Goal: Information Seeking & Learning: Learn about a topic

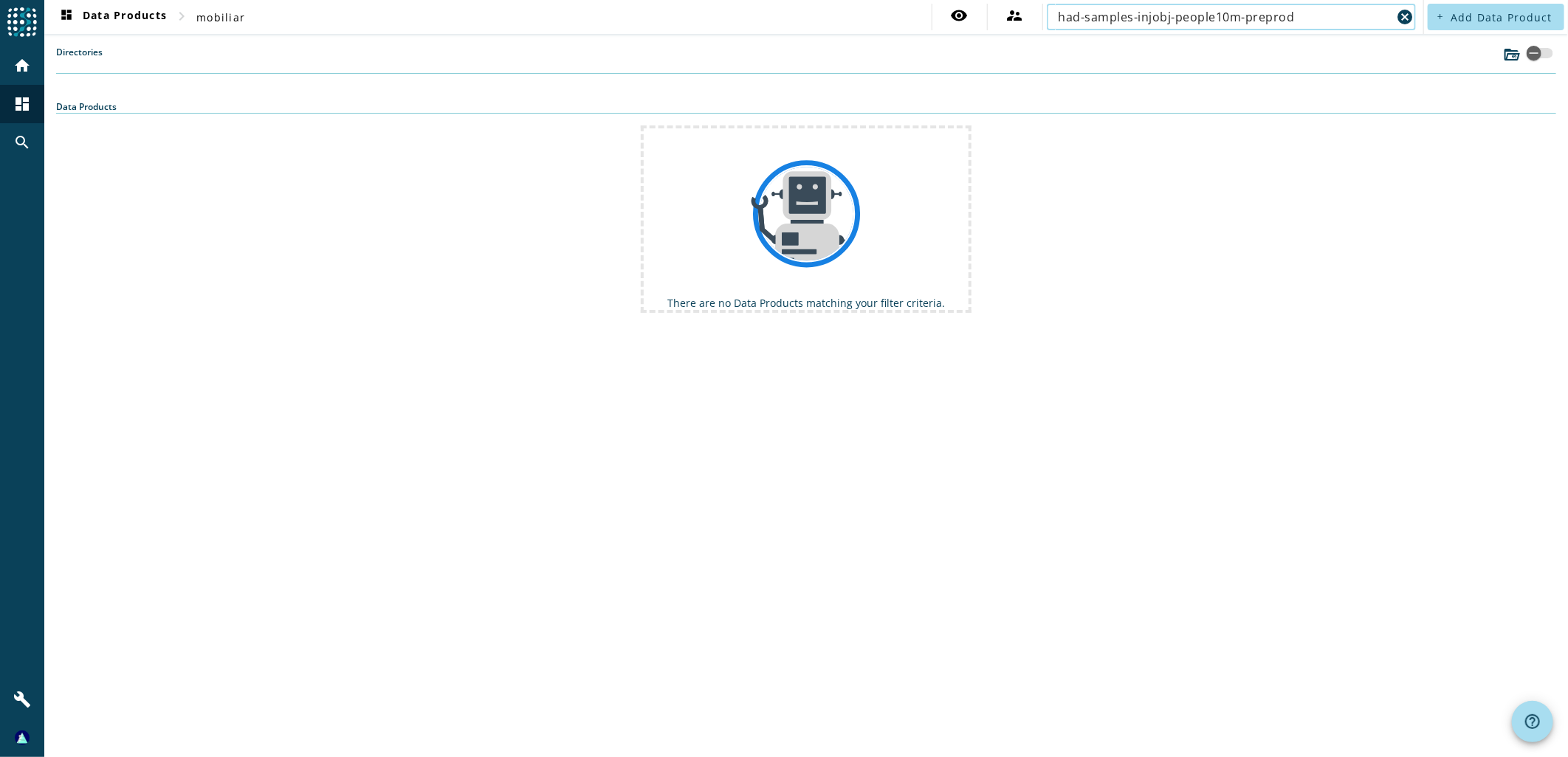
drag, startPoint x: 1301, startPoint y: 16, endPoint x: 1238, endPoint y: 16, distance: 63.0
click at [1238, 16] on input "had-samples-injobj-people10m-preprod" at bounding box center [1225, 16] width 334 height 17
drag, startPoint x: 1244, startPoint y: 15, endPoint x: 1163, endPoint y: 19, distance: 81.1
click at [1141, 10] on input "had-samples-injobj-people10m" at bounding box center [1225, 16] width 334 height 17
click at [1137, 12] on input "had-samples-injobj-people10m" at bounding box center [1225, 16] width 334 height 17
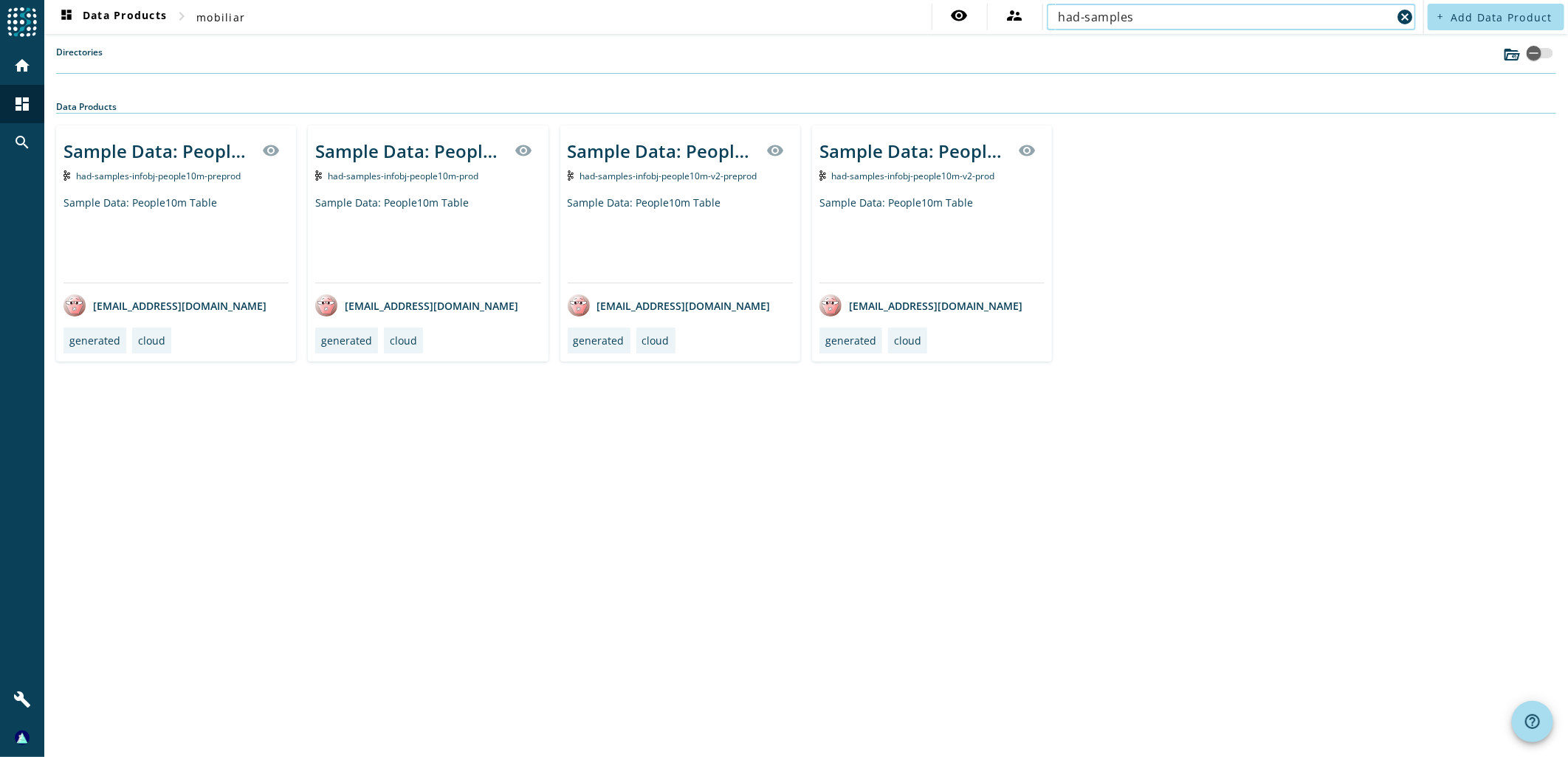
type input "had-samples"
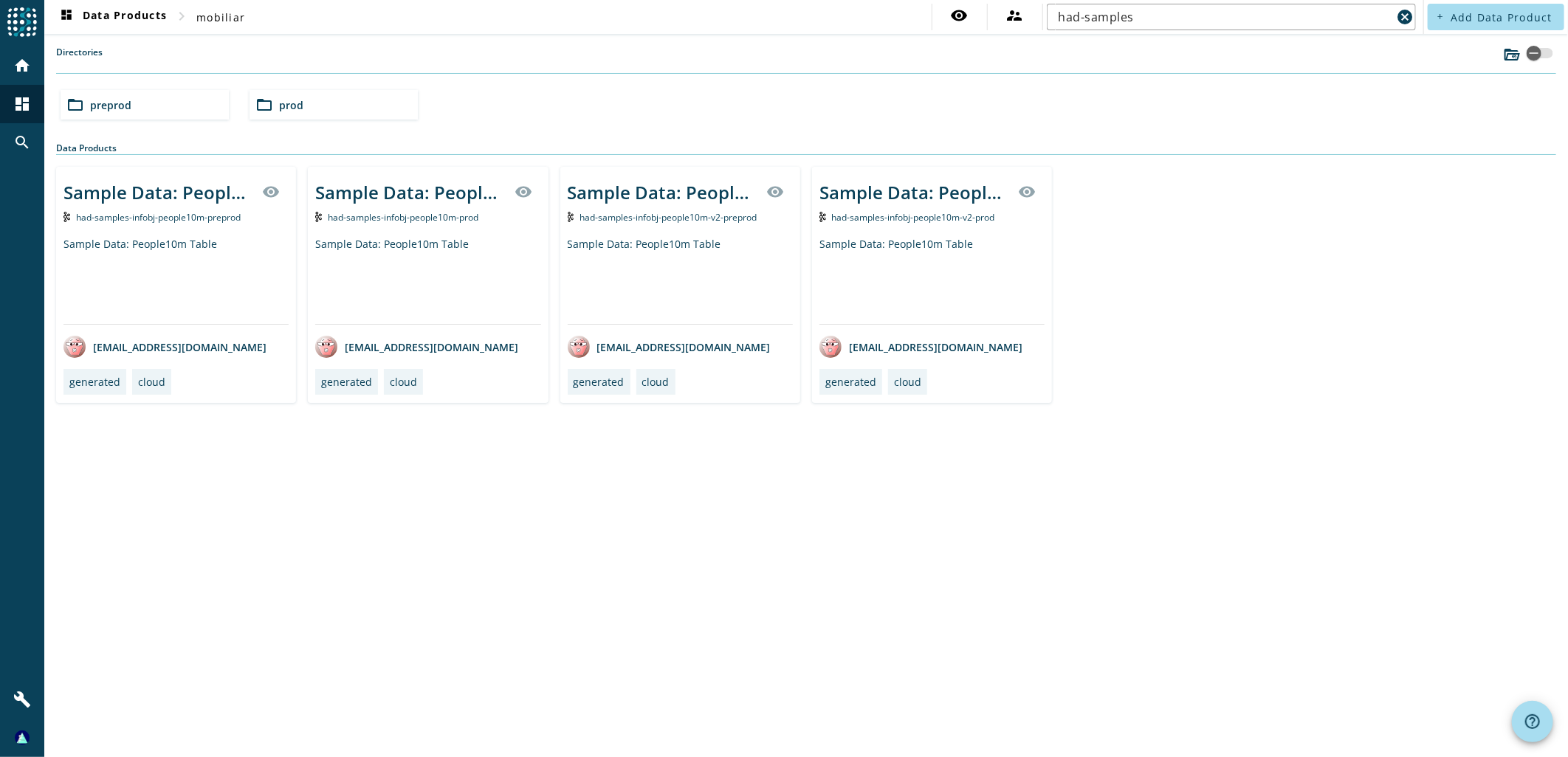
click at [189, 224] on div "Sample Data: People10m Table visibility had-samples-infobj-people10m-preprod Sa…" at bounding box center [176, 285] width 240 height 236
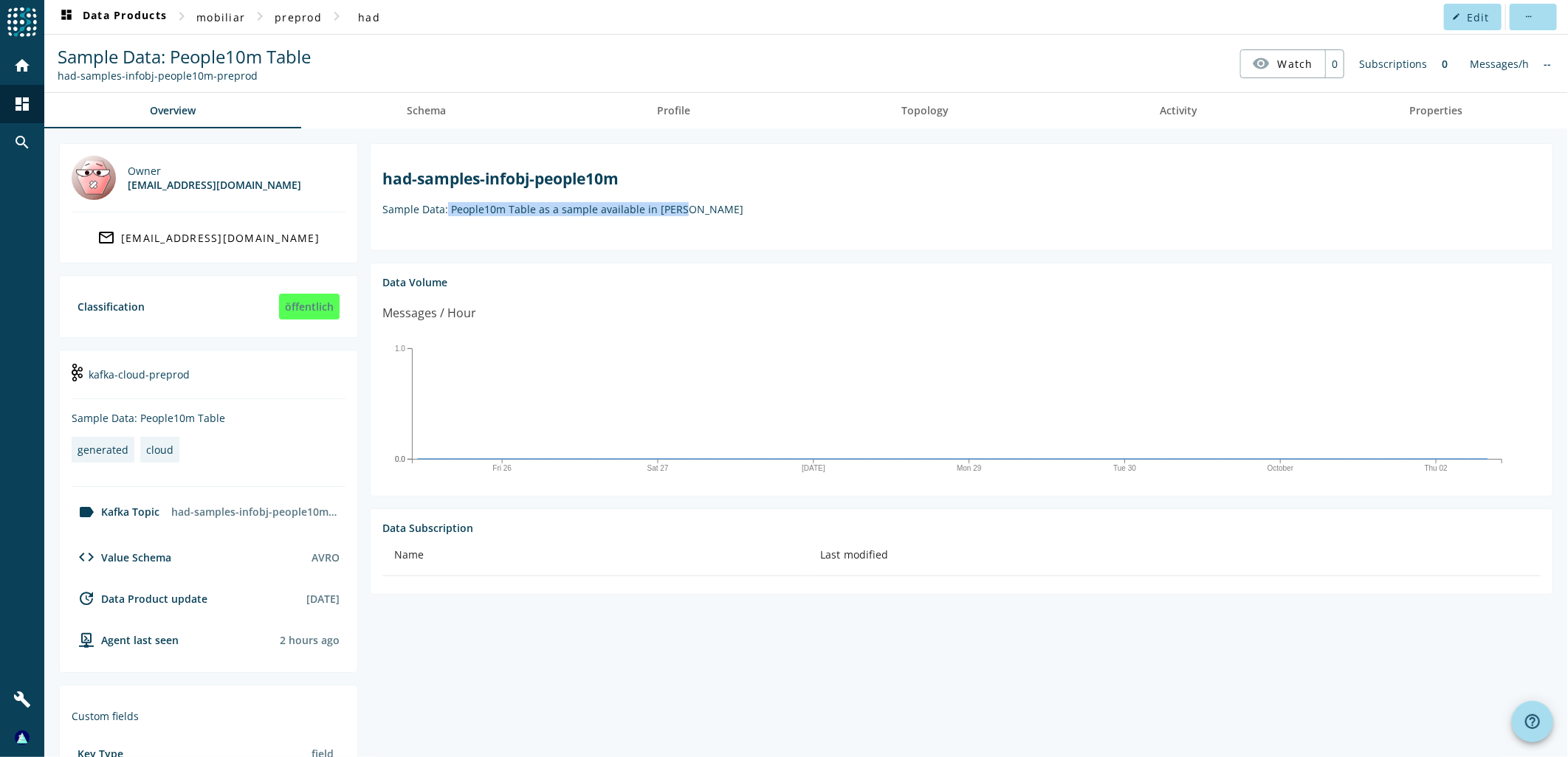
drag, startPoint x: 445, startPoint y: 212, endPoint x: 746, endPoint y: 229, distance: 301.5
click at [746, 229] on section "had-samples-infobj-people10m Sample Data: People10m Table as a sample available…" at bounding box center [961, 196] width 1183 height 108
click at [742, 234] on section "had-samples-infobj-people10m Sample Data: People10m Table as a sample available…" at bounding box center [961, 196] width 1183 height 108
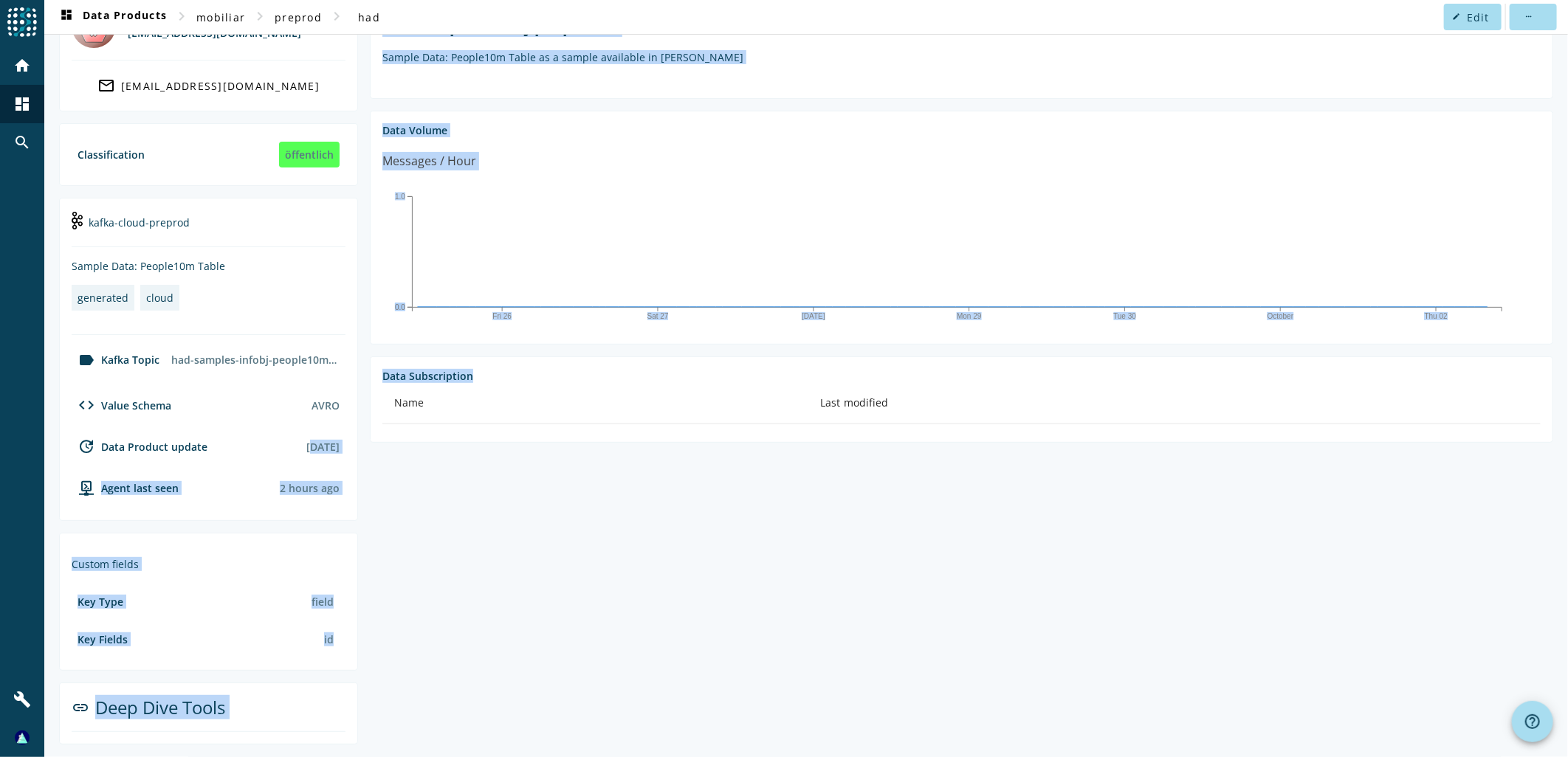
drag, startPoint x: 269, startPoint y: 439, endPoint x: 370, endPoint y: 441, distance: 101.0
click at [370, 441] on div "Owner [EMAIL_ADDRESS][DOMAIN_NAME] mail_outline [EMAIL_ADDRESS][DOMAIN_NAME] Cl…" at bounding box center [806, 368] width 1494 height 754
drag, startPoint x: 370, startPoint y: 441, endPoint x: 395, endPoint y: 536, distance: 98.2
click at [395, 536] on section "had-samples-infobj-people10m Sample Data: People10m Table as a sample available…" at bounding box center [955, 368] width 1195 height 754
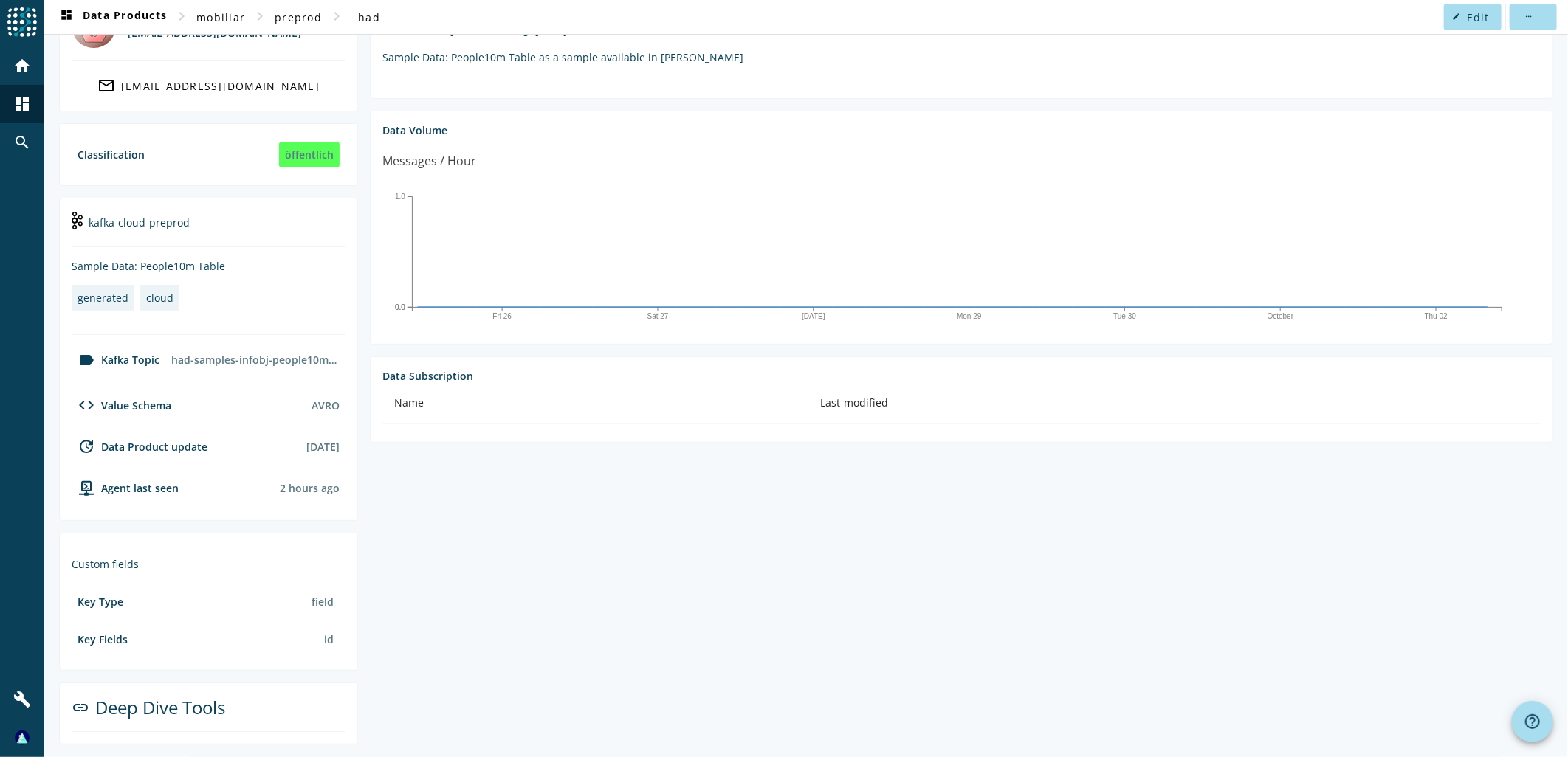
click at [83, 703] on mat-icon "link" at bounding box center [80, 708] width 17 height 17
click at [137, 704] on div "link Deep Dive Tools" at bounding box center [209, 714] width 273 height 37
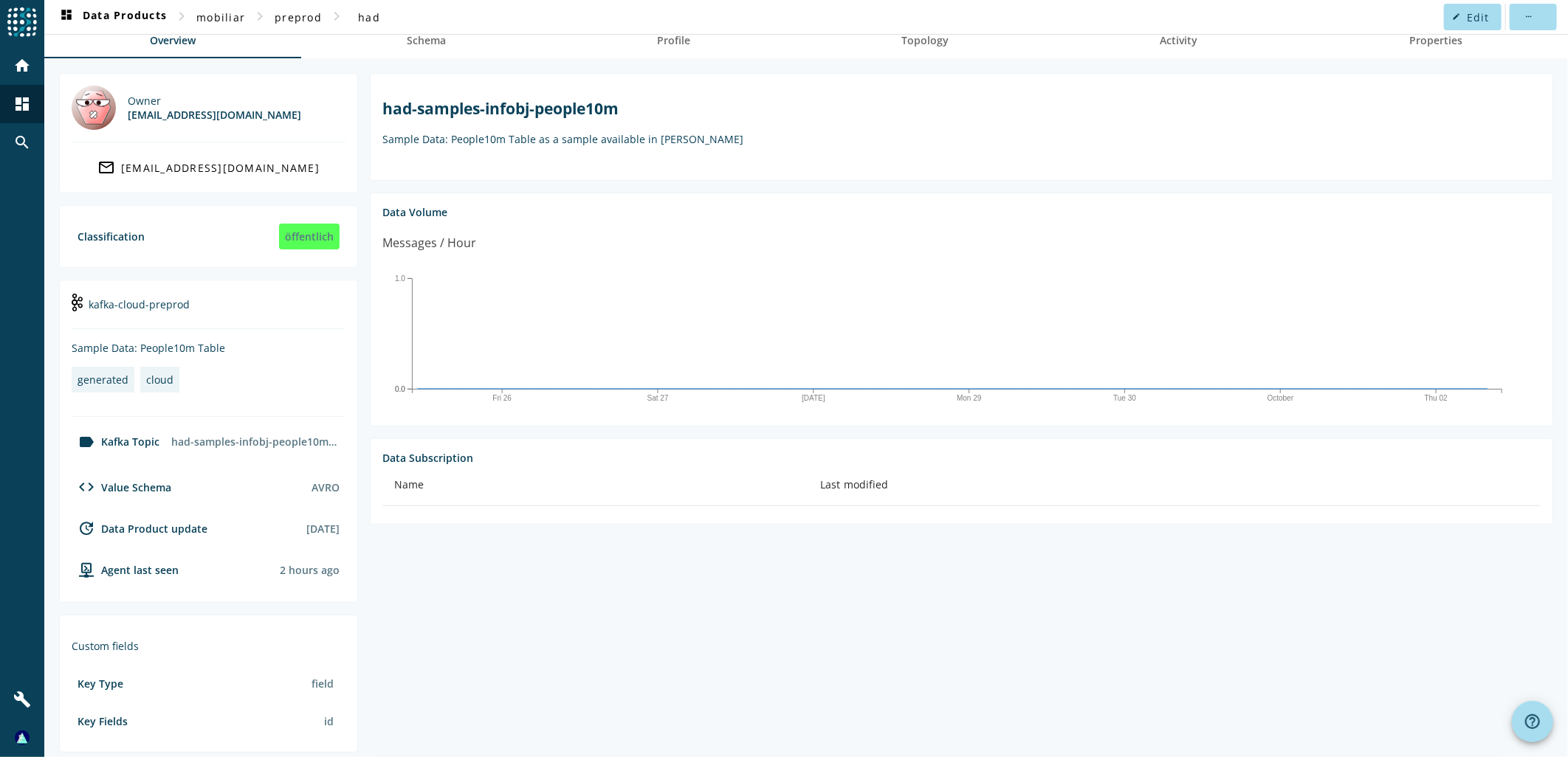
scroll to position [0, 0]
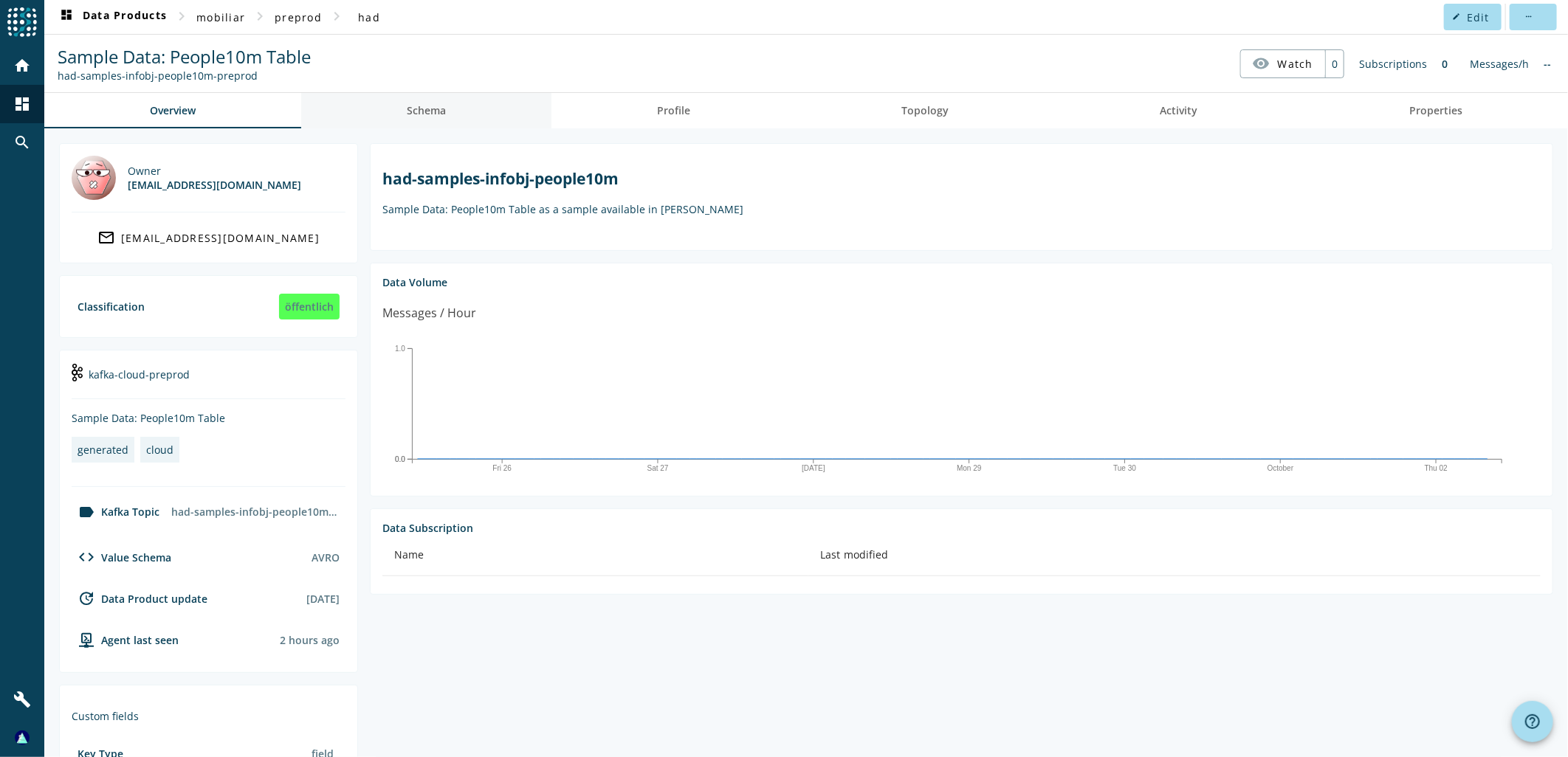
drag, startPoint x: 389, startPoint y: 115, endPoint x: 356, endPoint y: 115, distance: 33.0
click at [389, 115] on link "Schema" at bounding box center [426, 110] width 250 height 35
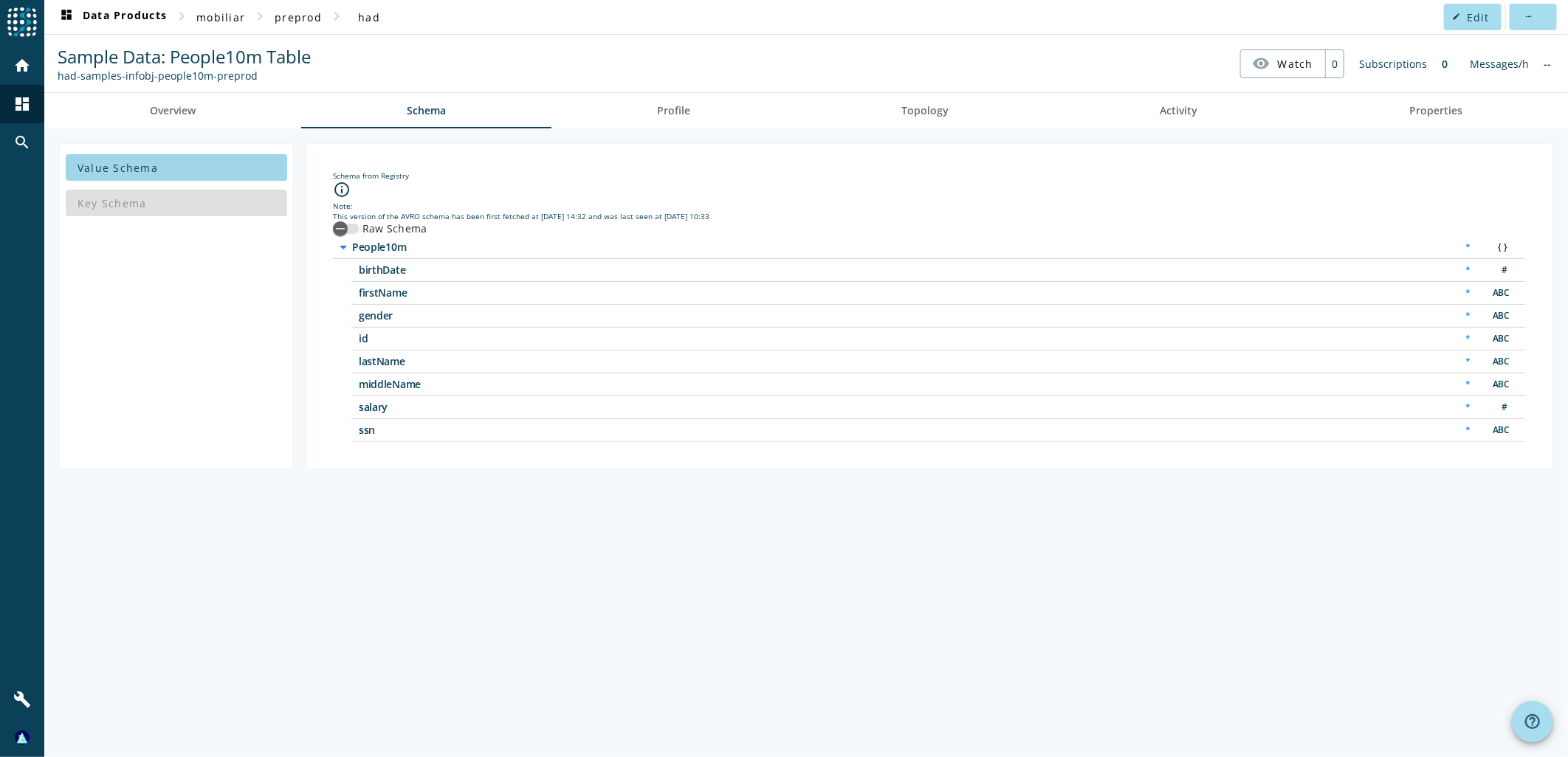
click at [173, 164] on span at bounding box center [177, 167] width 222 height 35
click at [679, 109] on span "Profile" at bounding box center [673, 111] width 33 height 10
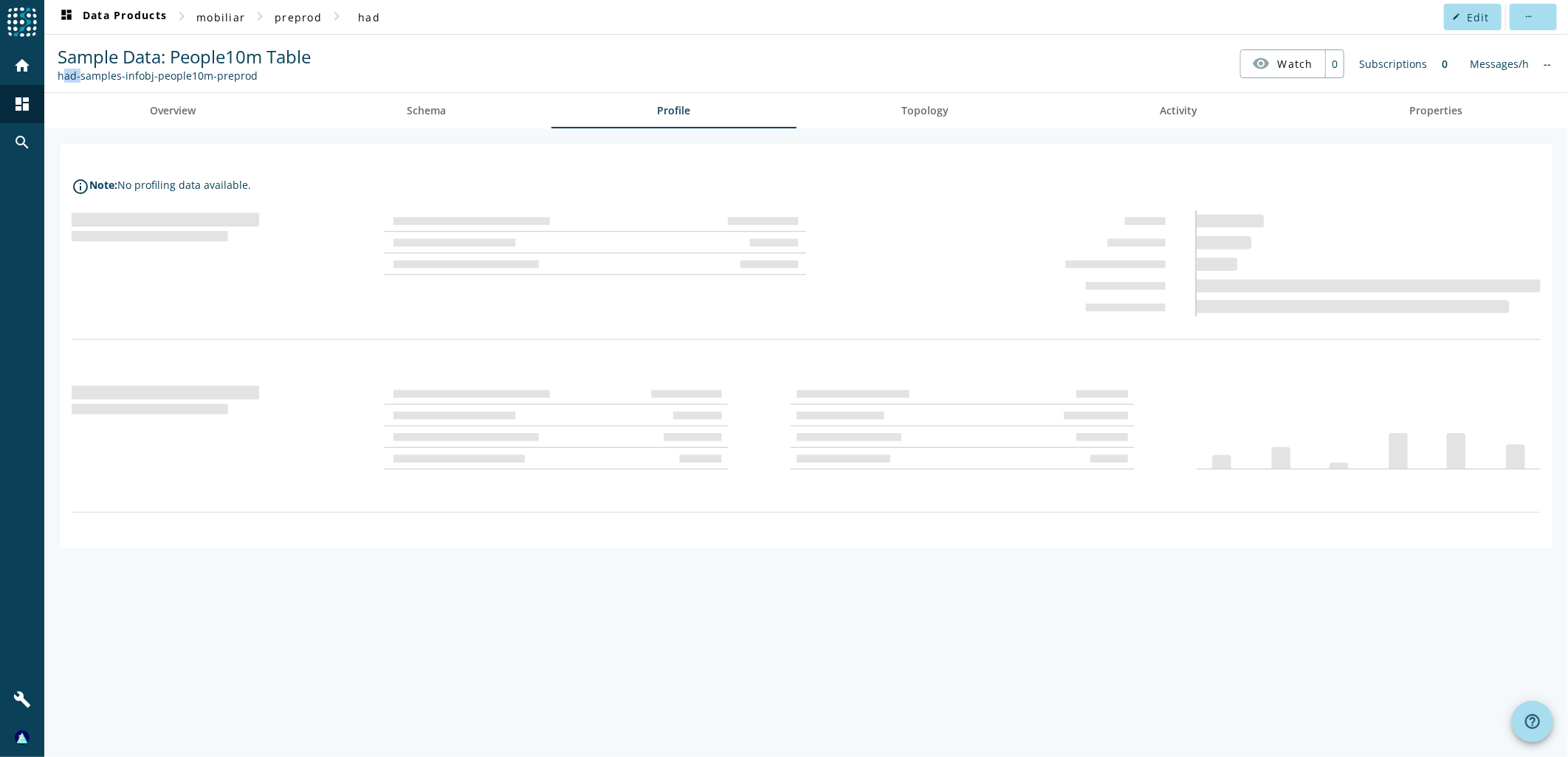
drag, startPoint x: 58, startPoint y: 74, endPoint x: 77, endPoint y: 75, distance: 19.0
click at [77, 75] on div "had-samples-infobj-people10m-preprod" at bounding box center [184, 75] width 254 height 14
copy div "had"
drag, startPoint x: 121, startPoint y: 76, endPoint x: 56, endPoint y: 74, distance: 65.0
click at [56, 74] on div "Sample Data: People10m Table had-samples-infobj-people10m-preprod" at bounding box center [183, 63] width 260 height 38
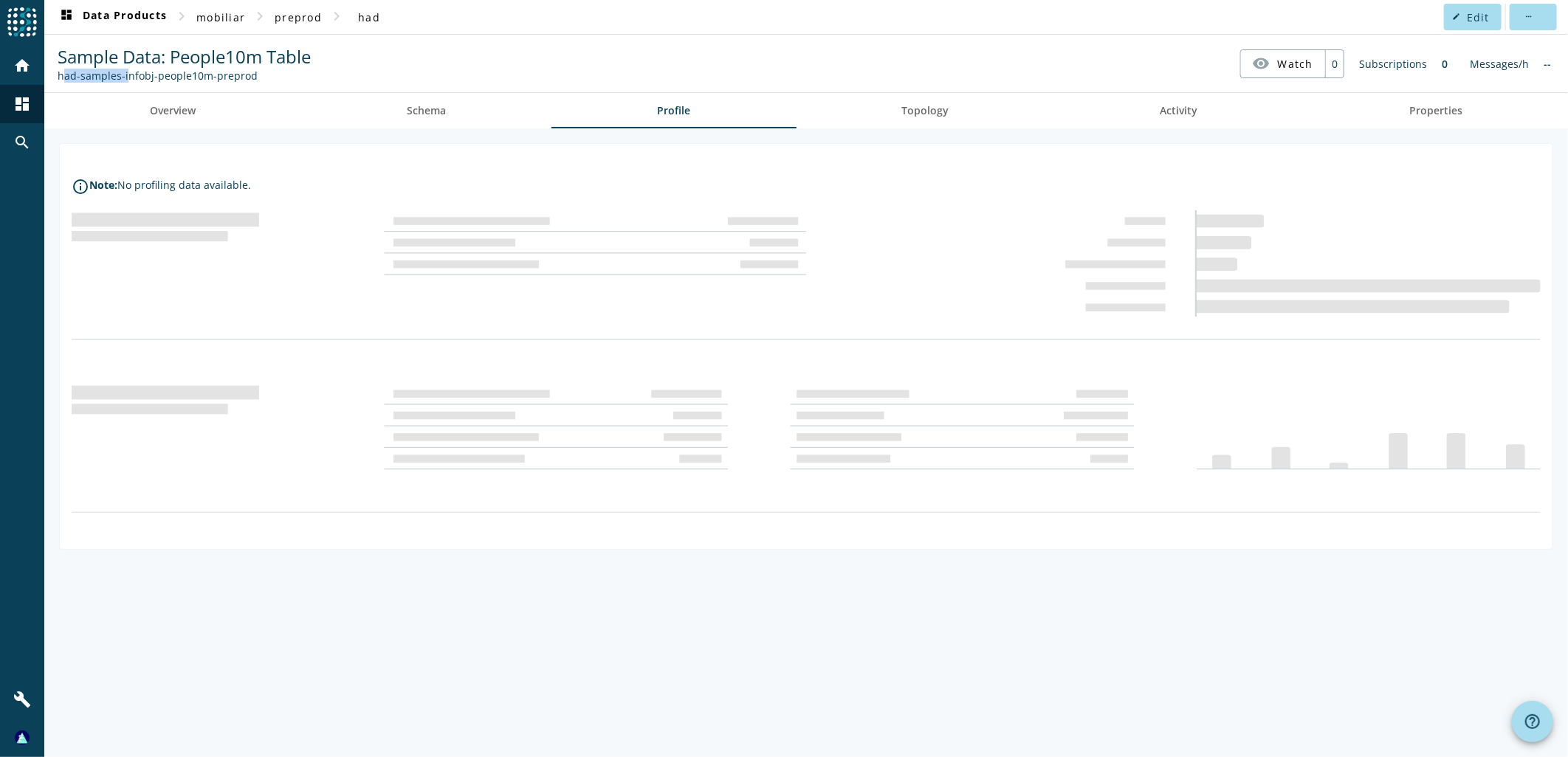
copy div "had-samples-"
drag, startPoint x: 434, startPoint y: 112, endPoint x: 475, endPoint y: 111, distance: 41.0
click at [434, 112] on span "Schema" at bounding box center [426, 111] width 39 height 10
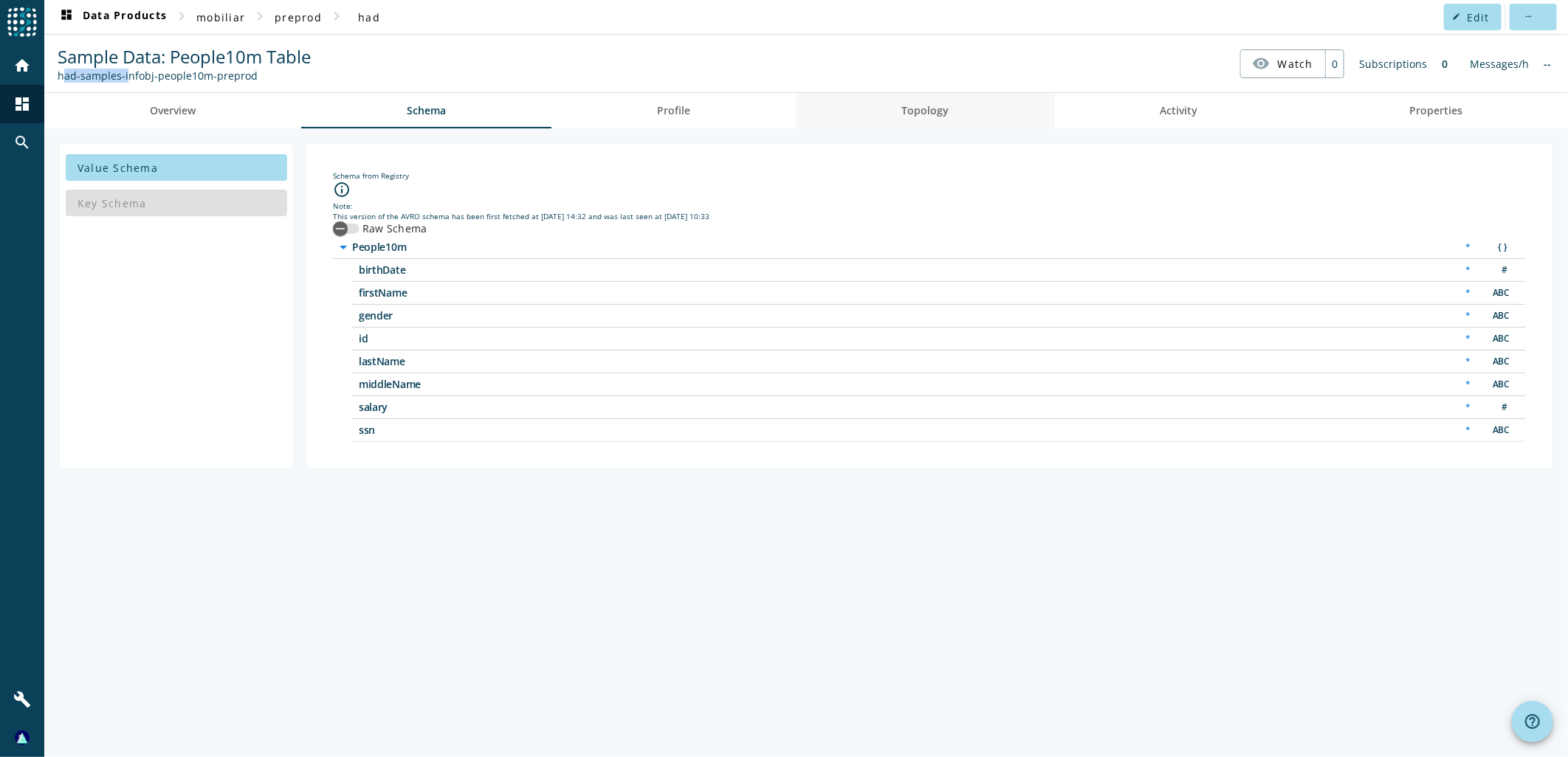
click at [922, 113] on span "Topology" at bounding box center [925, 111] width 48 height 10
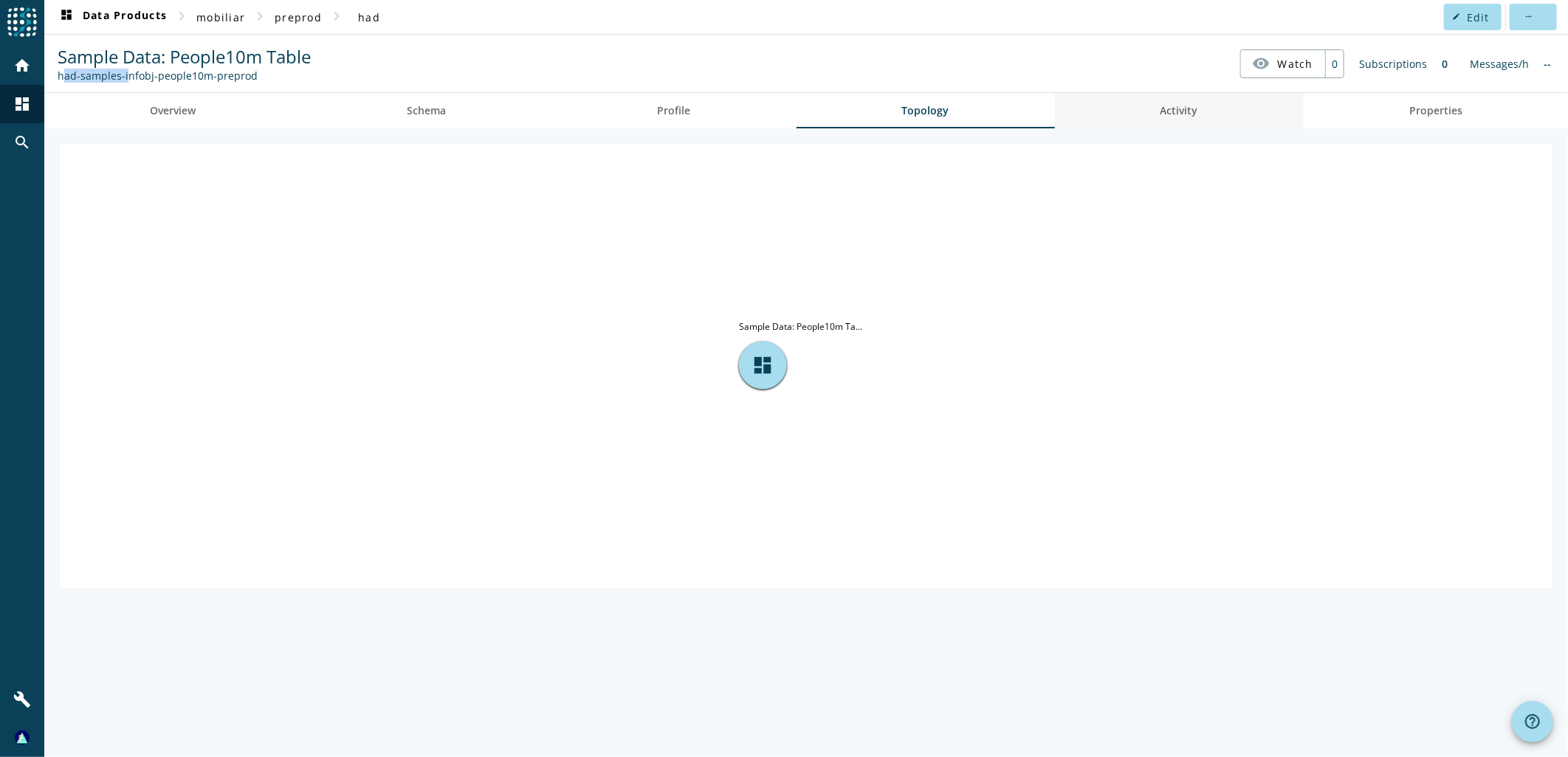
click at [1167, 119] on span "Activity" at bounding box center [1179, 110] width 38 height 35
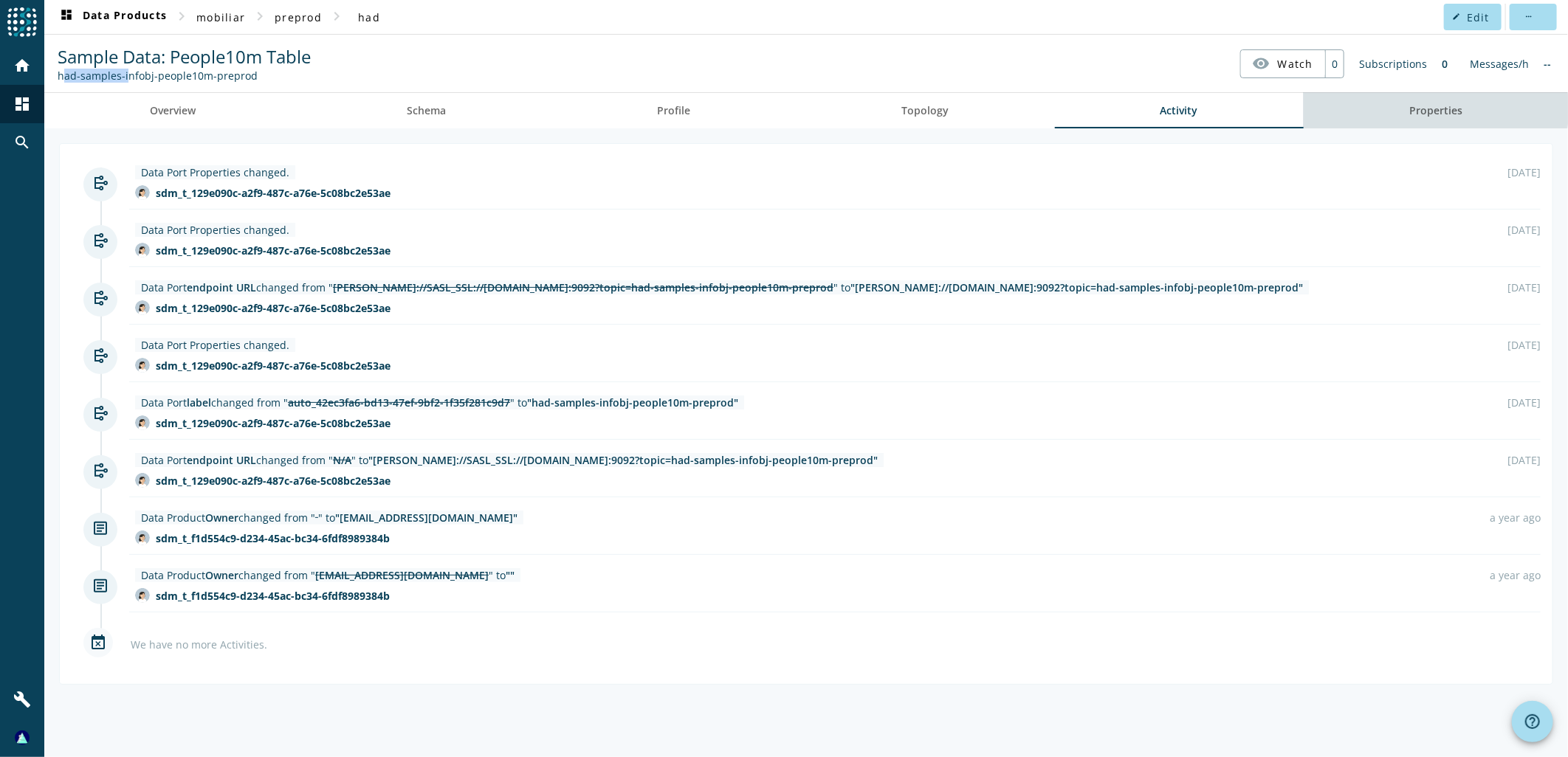
click at [1399, 108] on link "Properties" at bounding box center [1435, 110] width 264 height 35
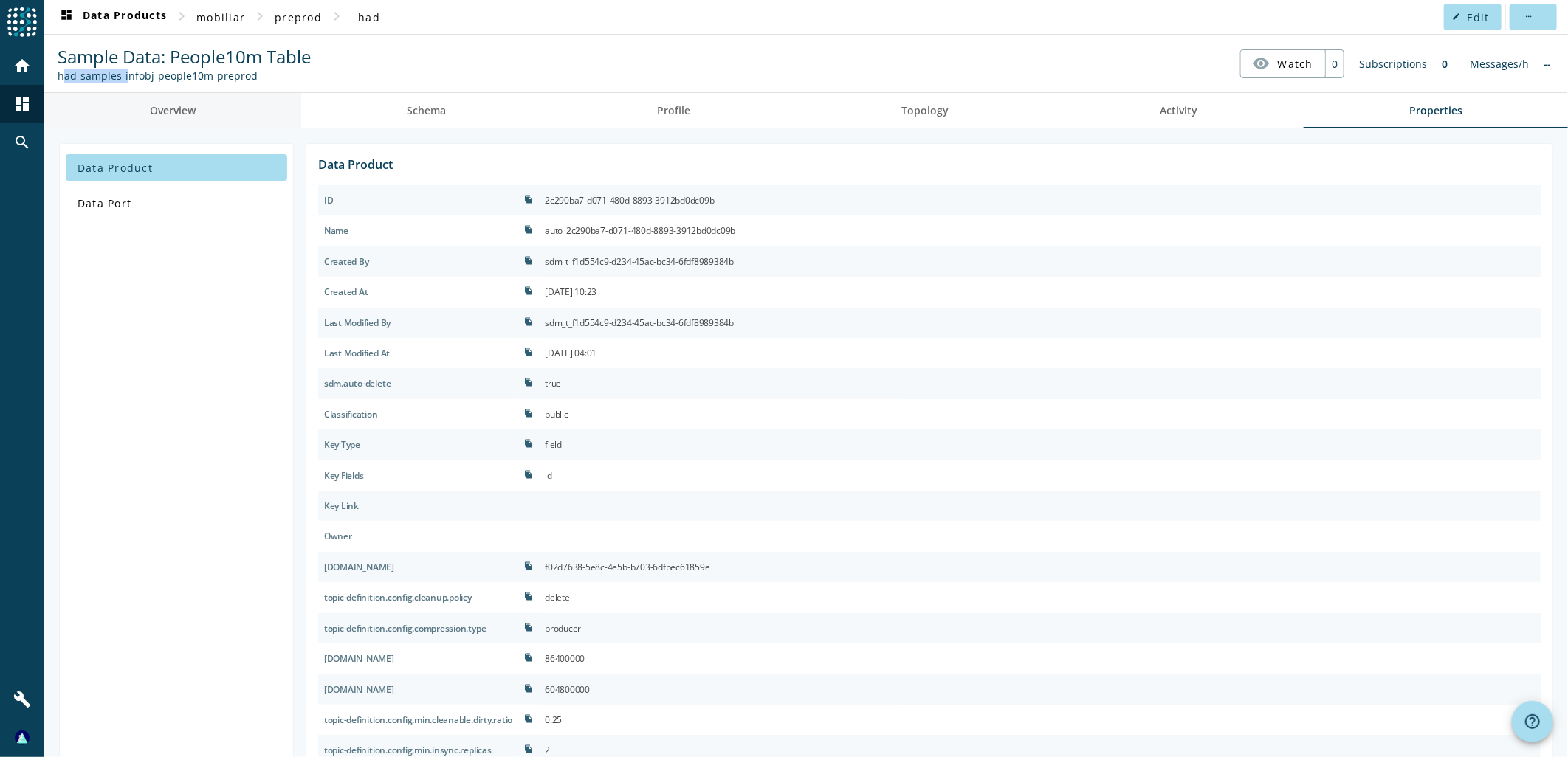
click at [178, 101] on span "Overview" at bounding box center [172, 110] width 46 height 35
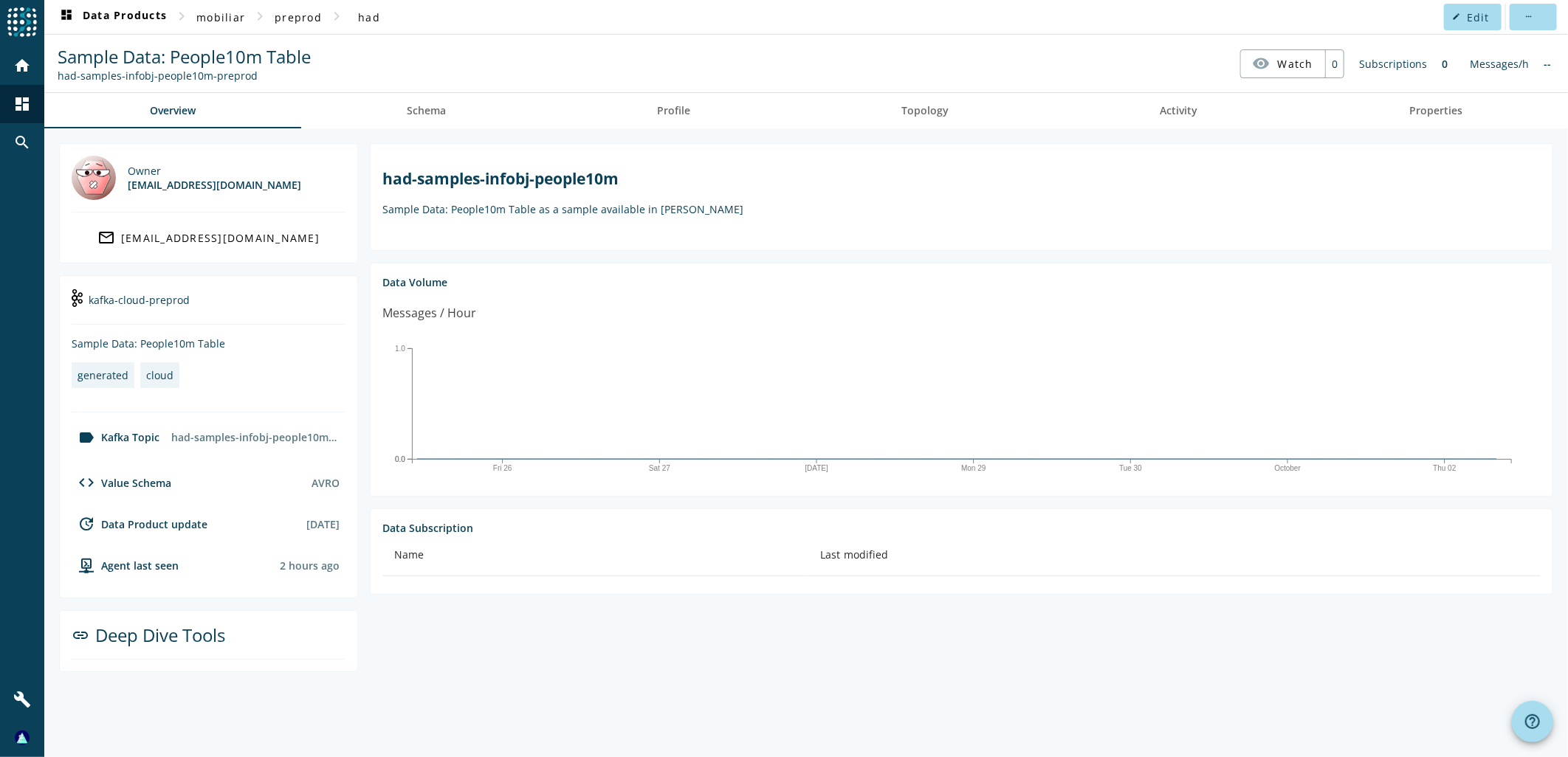
click at [367, 311] on section "had-samples-infobj-people10m Sample Data: People10m Table as a sample available…" at bounding box center [955, 407] width 1195 height 529
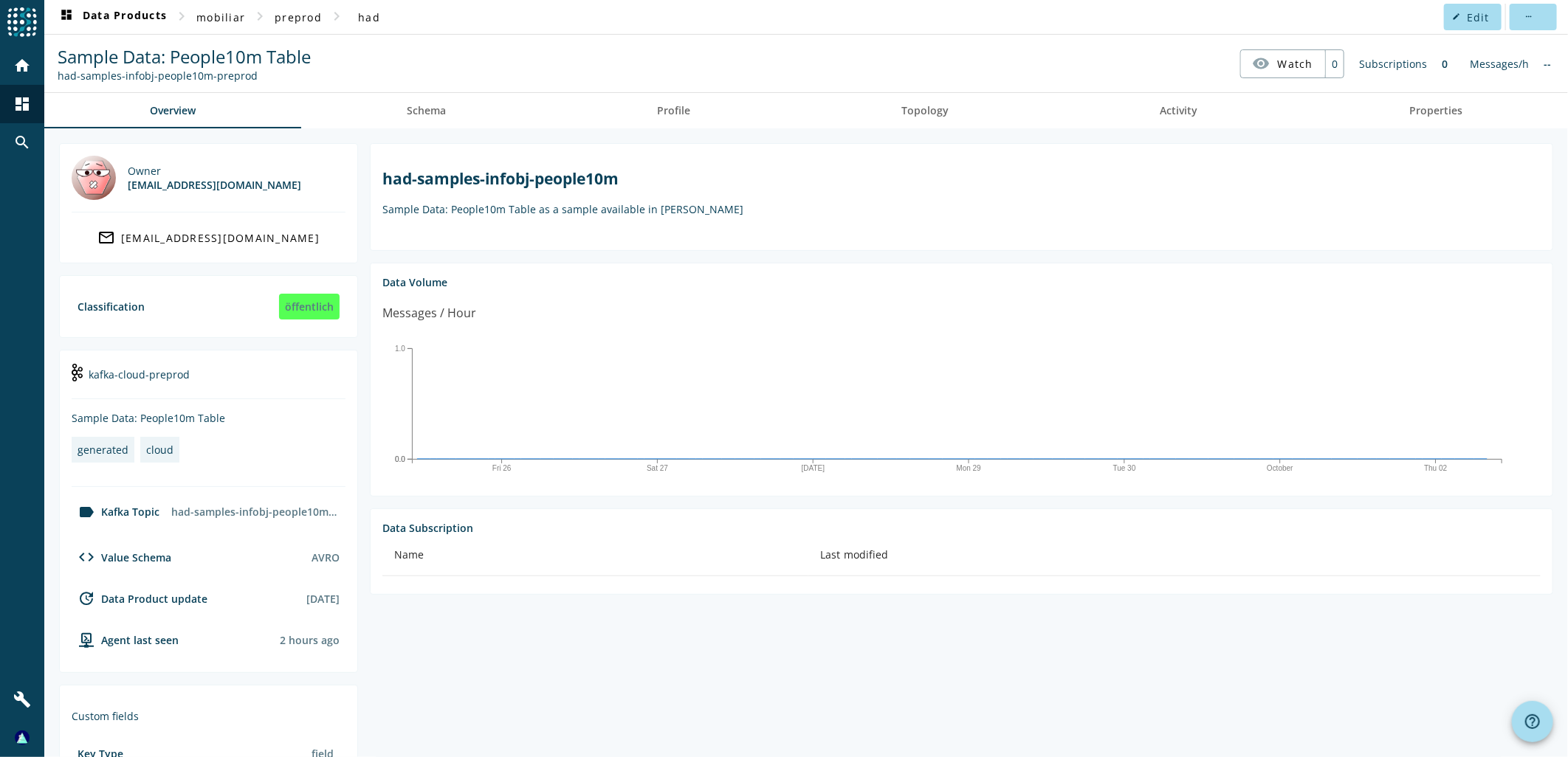
scroll to position [152, 0]
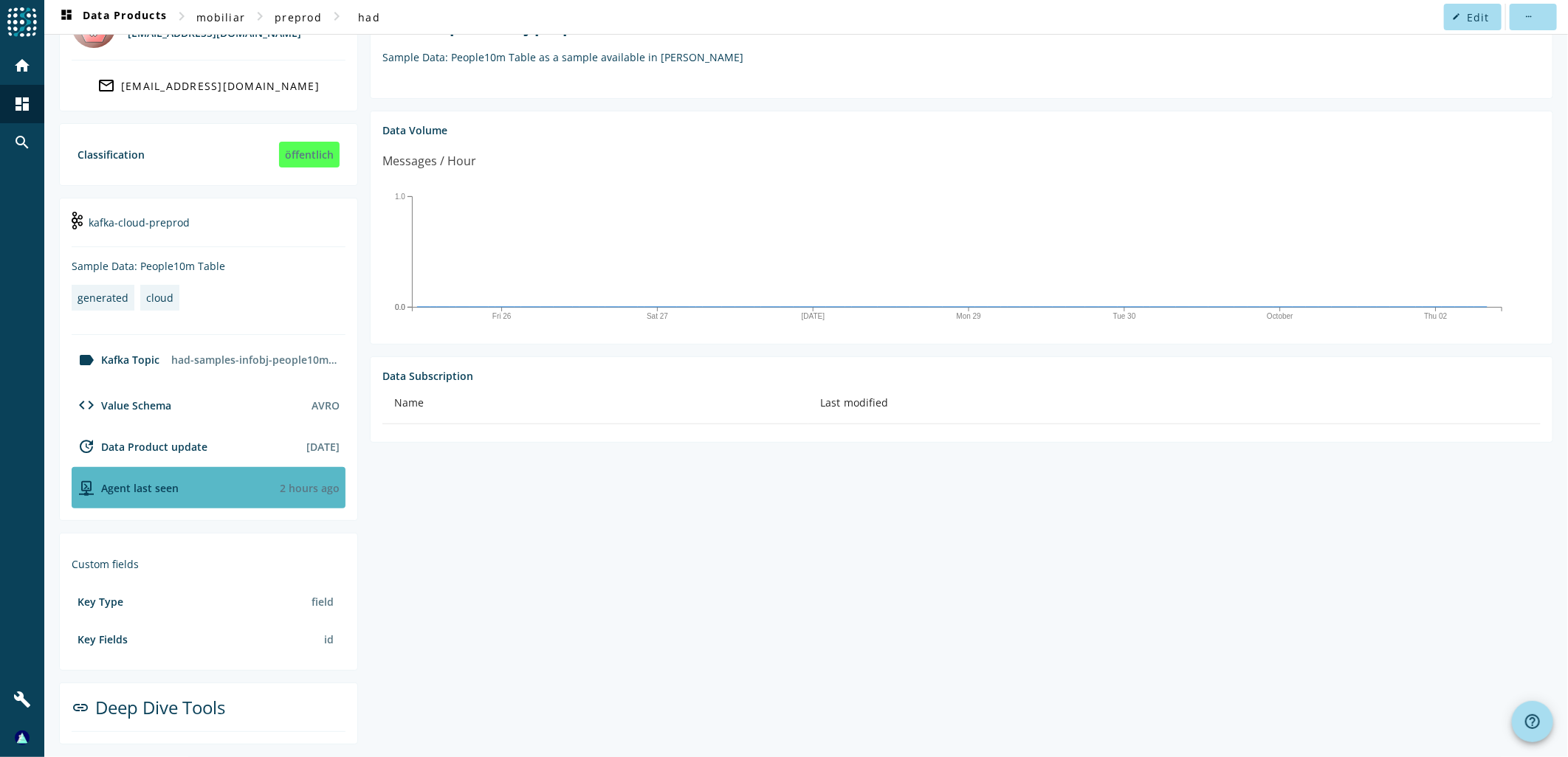
click at [164, 483] on div "Agent last seen" at bounding box center [125, 488] width 107 height 17
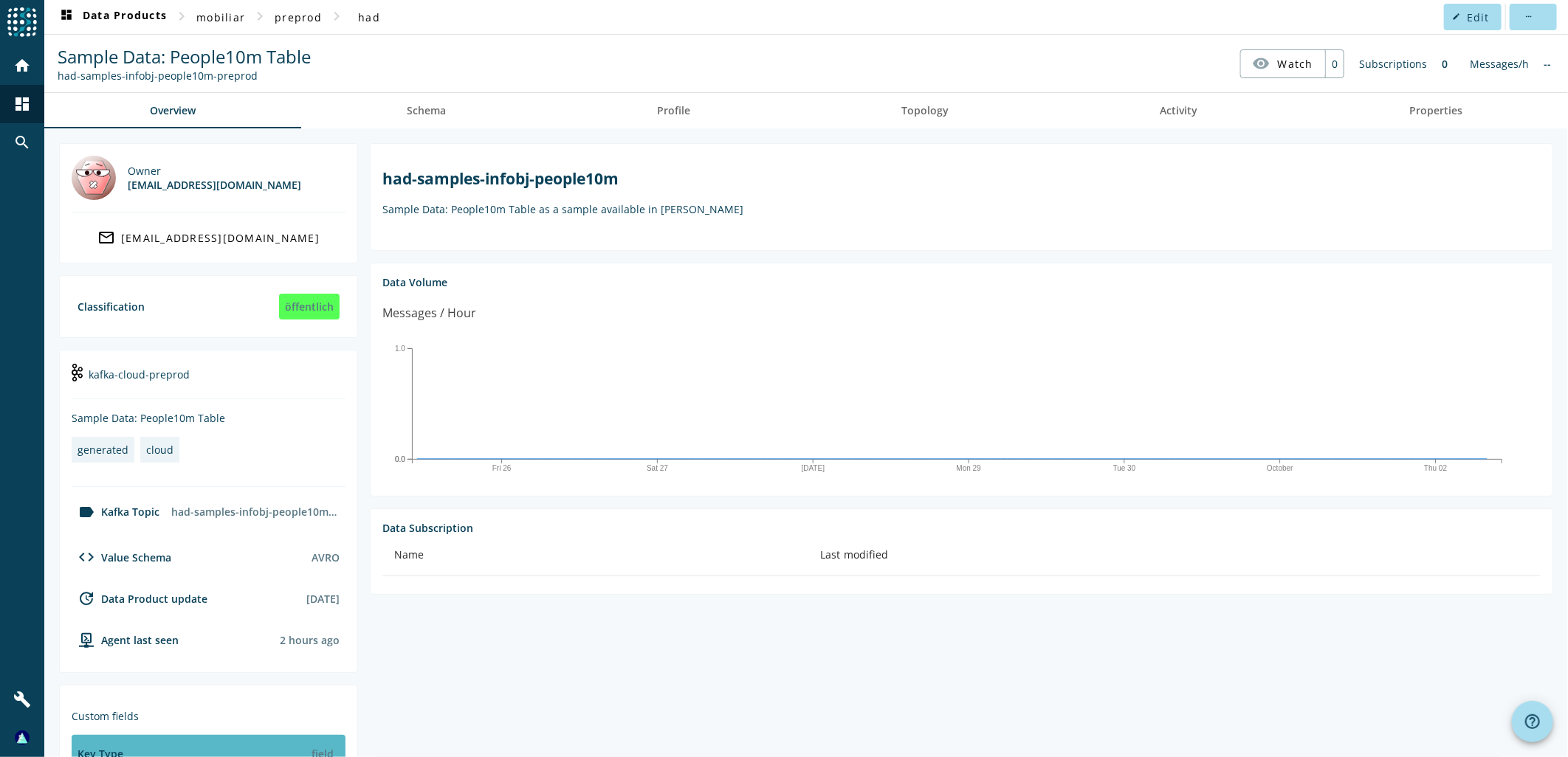
scroll to position [152, 0]
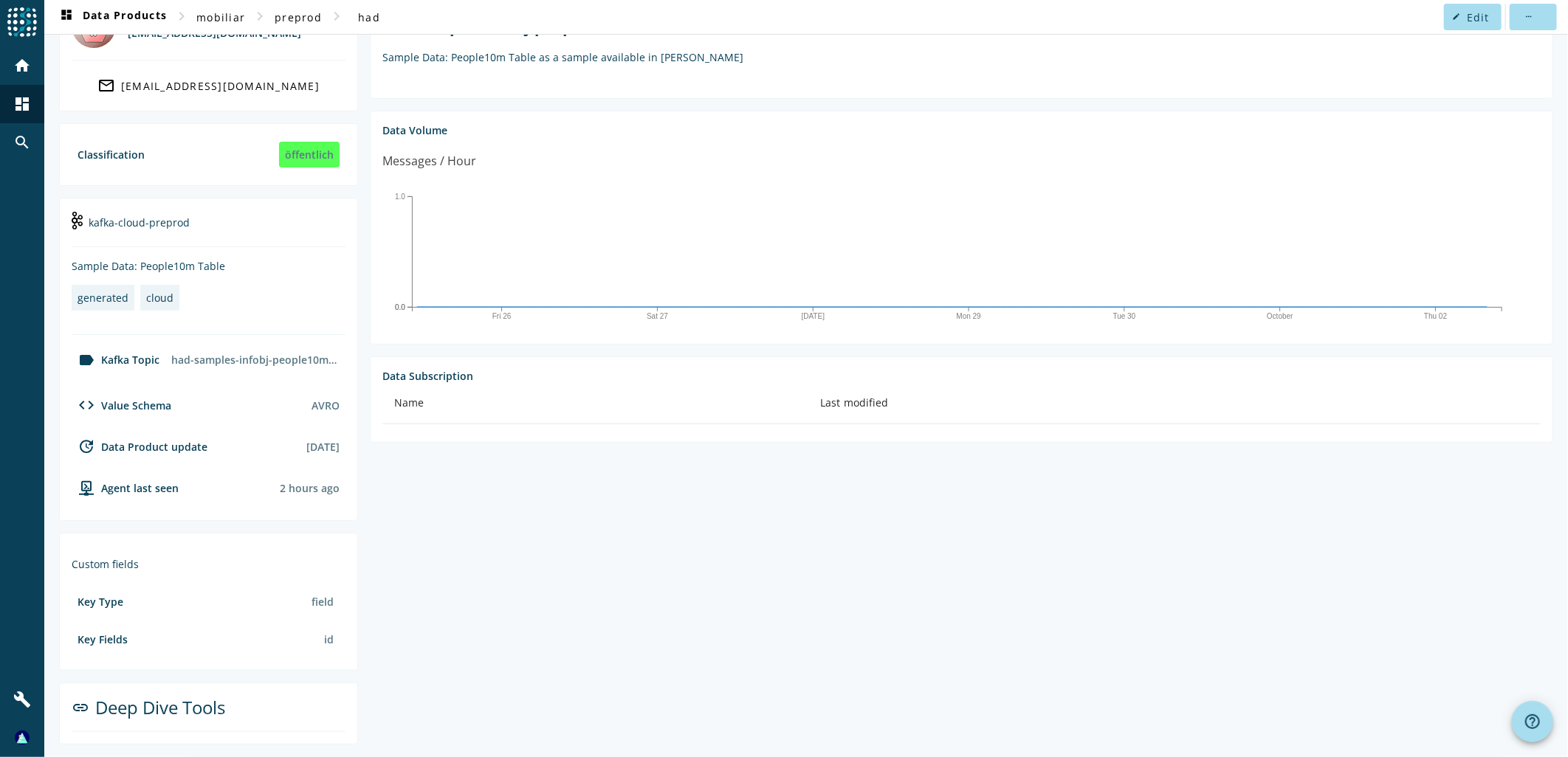
click at [584, 586] on section "had-samples-infobj-people10m Sample Data: People10m Table as a sample available…" at bounding box center [955, 368] width 1195 height 754
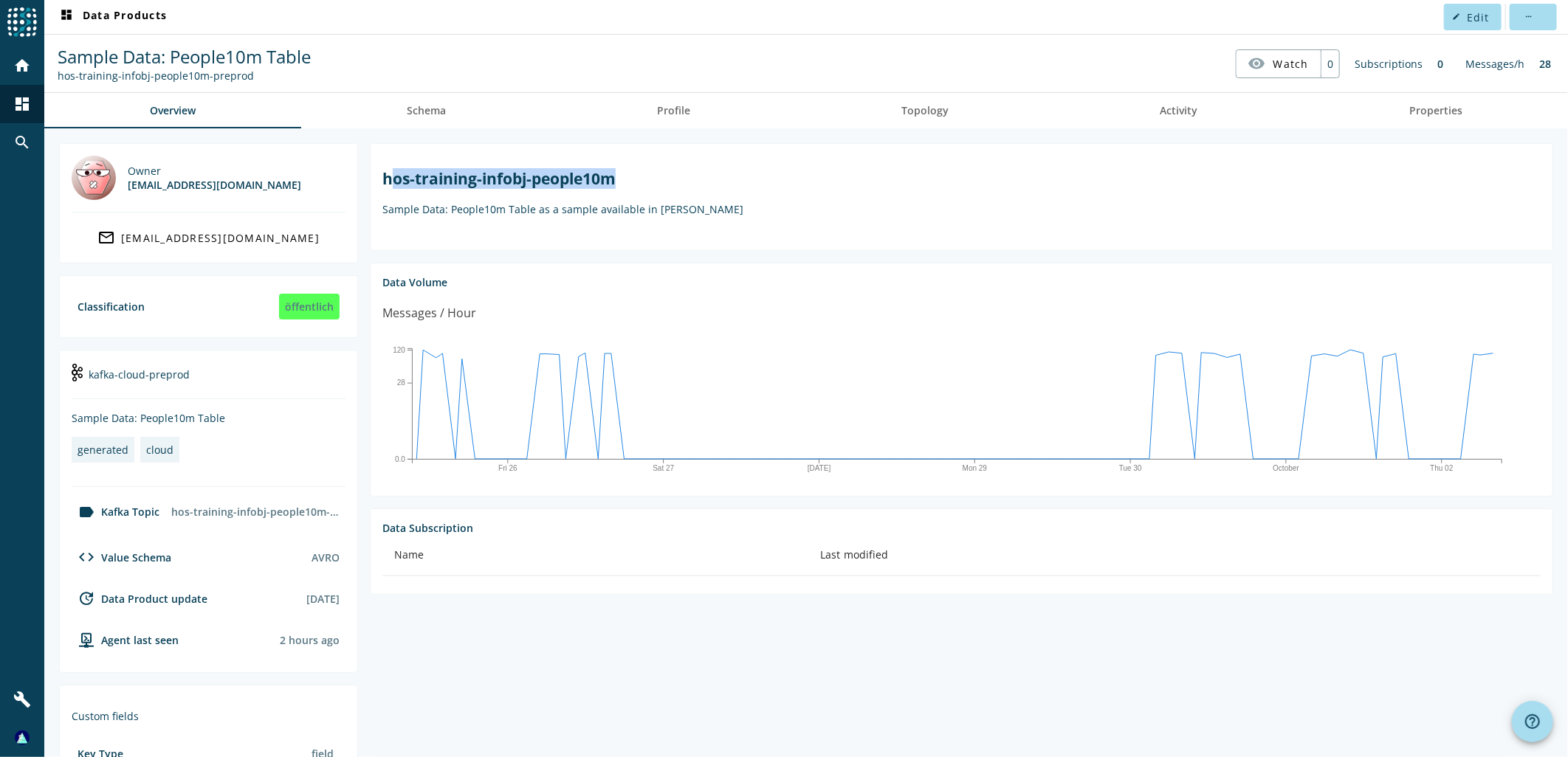
drag, startPoint x: 530, startPoint y: 189, endPoint x: 370, endPoint y: 189, distance: 160.0
click at [370, 189] on section "hos-training-infobj-people10m Sample Data: People10m Table as a sample availabl…" at bounding box center [961, 196] width 1183 height 108
click at [738, 195] on markdown "hos-training-infobj-people10m Sample Data: People10m Table as a sample availabl…" at bounding box center [961, 191] width 1158 height 48
